Goal: Task Accomplishment & Management: Manage account settings

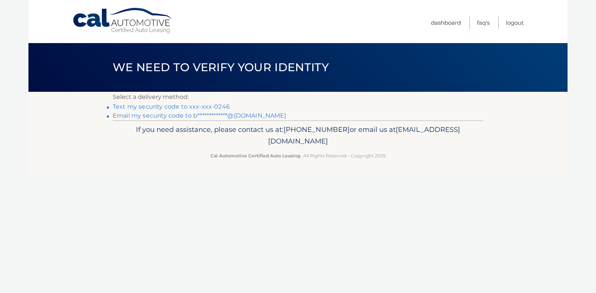
click at [201, 107] on link "Text my security code to xxx-xxx-0246" at bounding box center [171, 106] width 117 height 7
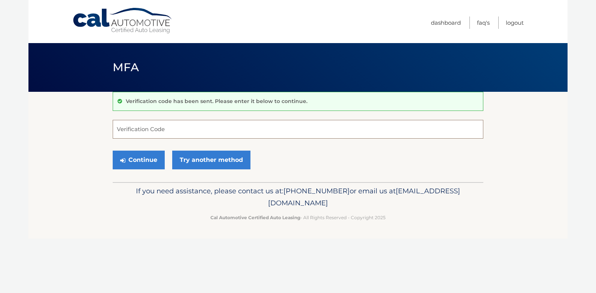
click at [176, 130] on input "Verification Code" at bounding box center [298, 129] width 371 height 19
type input "582343"
click at [150, 159] on button "Continue" at bounding box center [139, 160] width 52 height 19
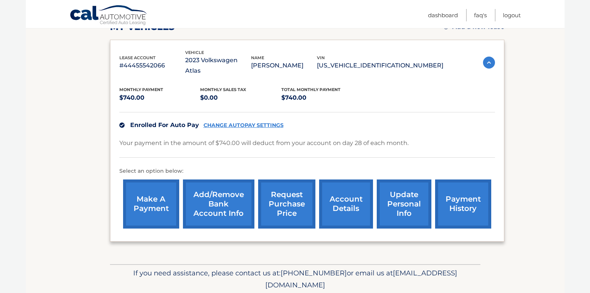
scroll to position [133, 0]
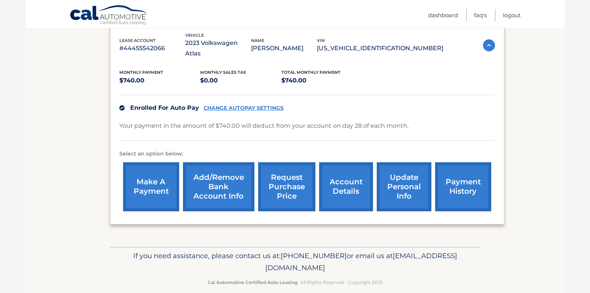
click at [344, 175] on link "account details" at bounding box center [346, 186] width 54 height 49
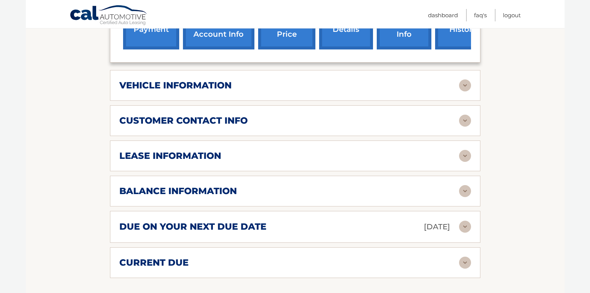
scroll to position [306, 0]
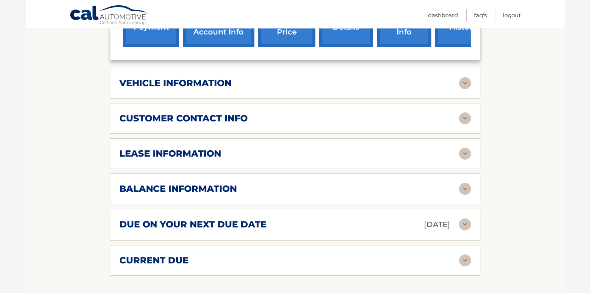
click at [463, 183] on img at bounding box center [465, 189] width 12 height 12
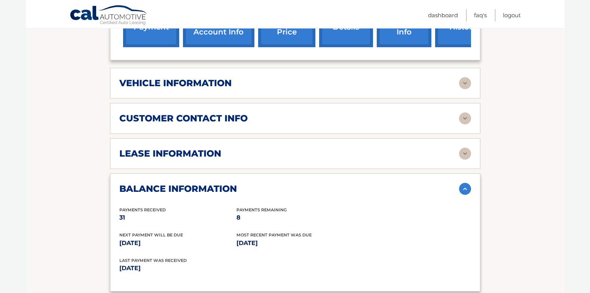
click at [464, 148] on img at bounding box center [465, 154] width 12 height 12
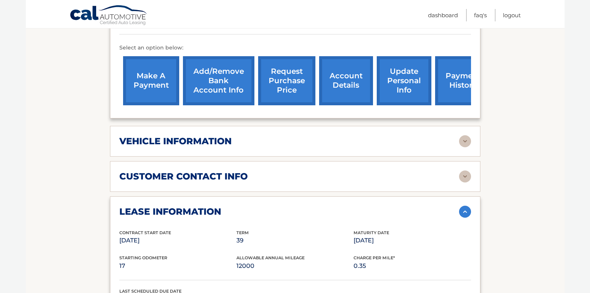
scroll to position [247, 0]
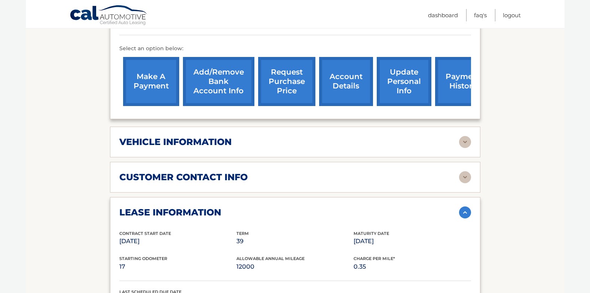
click at [467, 136] on img at bounding box center [465, 142] width 12 height 12
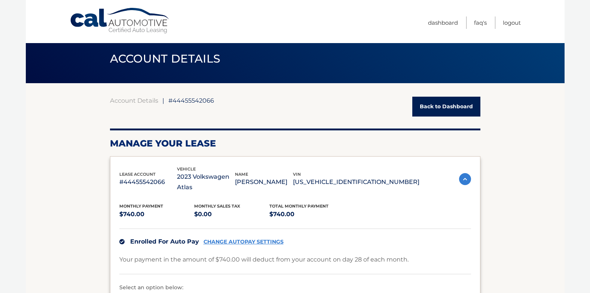
scroll to position [0, 0]
